Goal: Communication & Community: Answer question/provide support

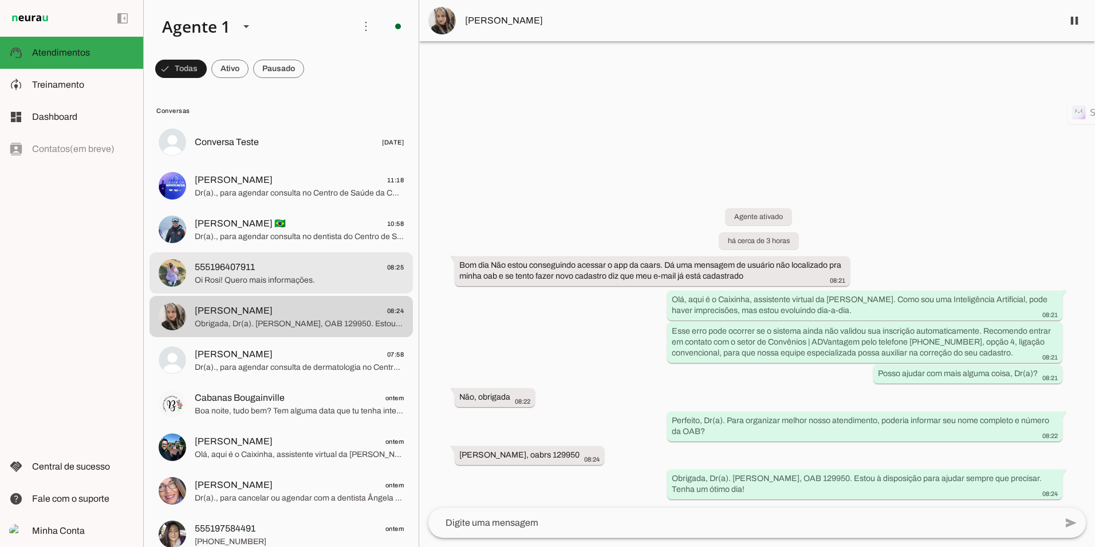
click at [273, 281] on span "Oi Rosi! Quero mais informações." at bounding box center [299, 279] width 209 height 11
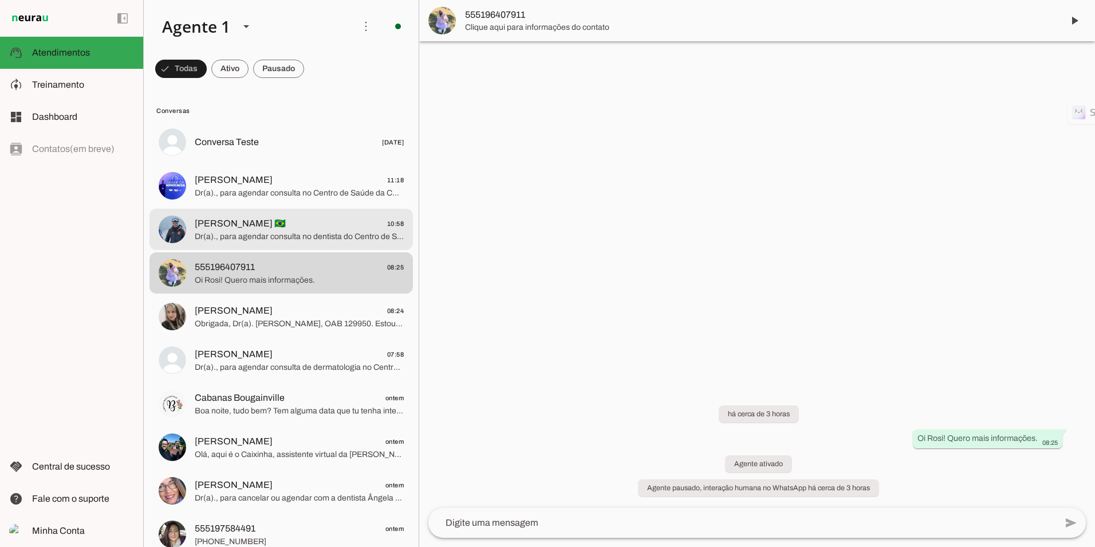
click at [269, 222] on span "[PERSON_NAME] 🇧🇷 10:58" at bounding box center [299, 224] width 209 height 14
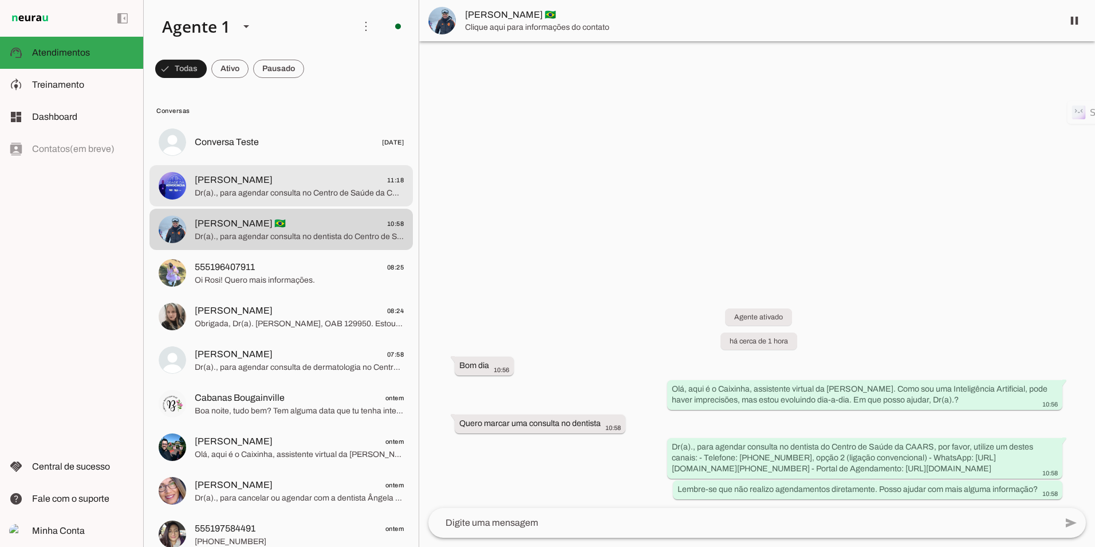
click at [324, 177] on span "[PERSON_NAME] 11:18" at bounding box center [299, 180] width 209 height 14
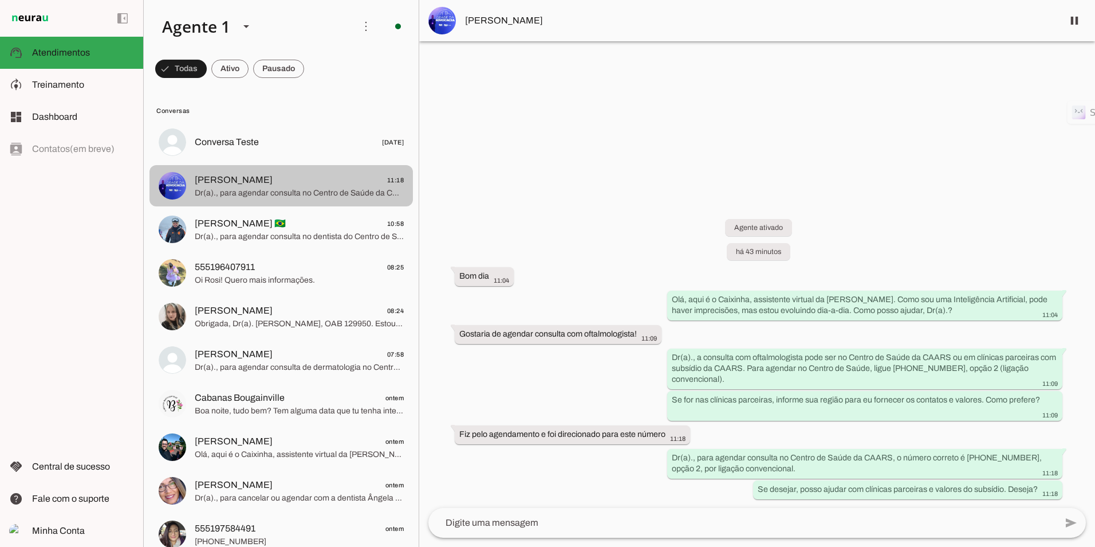
click at [246, 193] on span "Dr(a)., para agendar consulta no Centro de Saúde da CAARS, o número correto é […" at bounding box center [299, 192] width 209 height 11
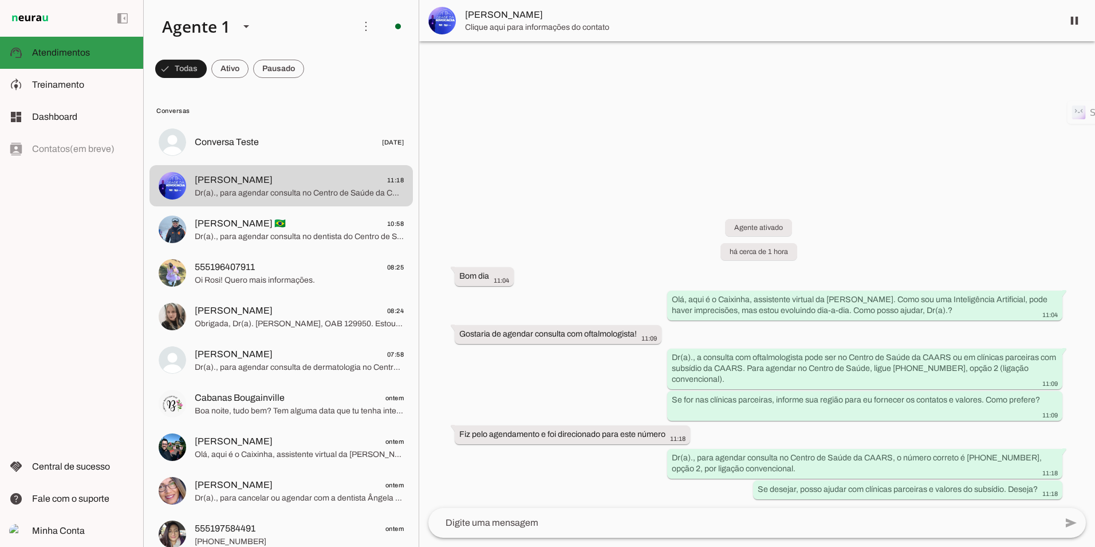
click at [74, 49] on span "Atendimentos" at bounding box center [61, 53] width 58 height 10
